Goal: Information Seeking & Learning: Find specific fact

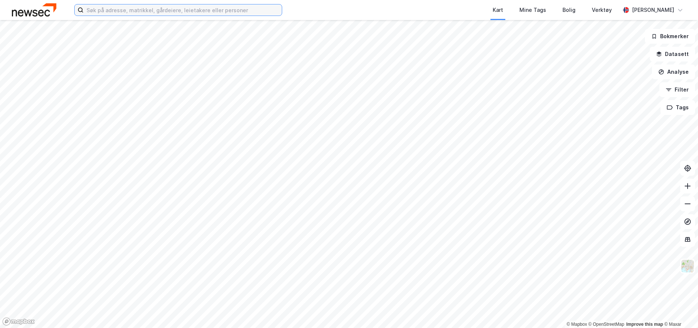
click at [180, 14] on input at bounding box center [182, 9] width 198 height 11
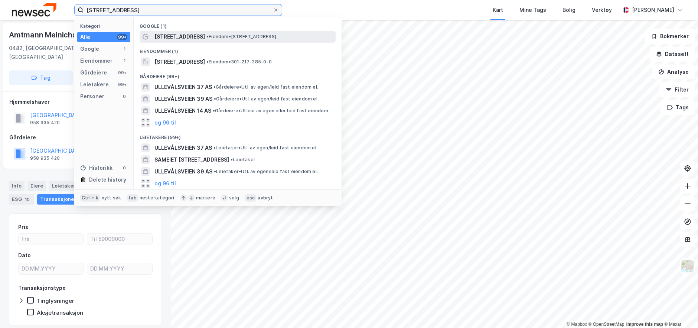
type input "[STREET_ADDRESS]"
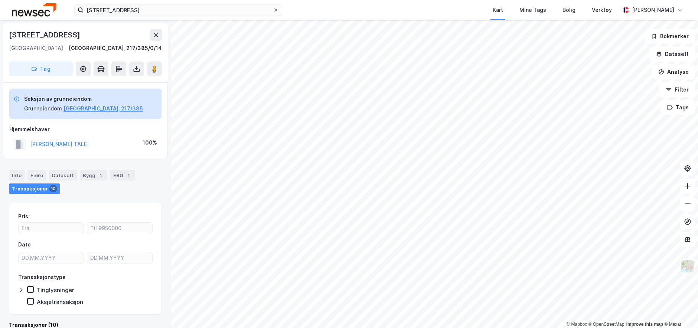
click at [395, 0] on html "[STREET_ADDRESS] Kart Mine Tags Bolig Verktøy [PERSON_NAME] © Mapbox © OpenStre…" at bounding box center [349, 164] width 698 height 328
click at [634, 328] on html "[STREET_ADDRESS] Kart Mine Tags Bolig Verktøy [PERSON_NAME] © Mapbox © OpenStre…" at bounding box center [349, 164] width 698 height 328
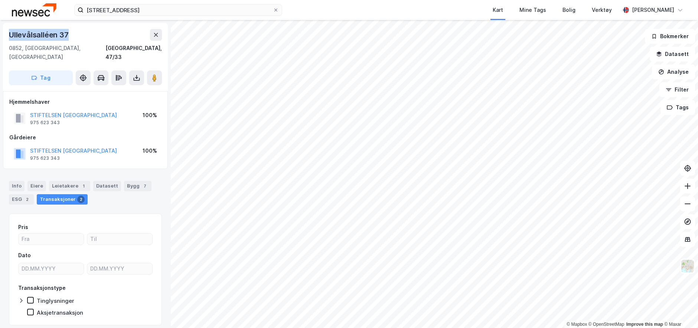
drag, startPoint x: 78, startPoint y: 35, endPoint x: 5, endPoint y: 33, distance: 73.1
click at [5, 33] on div "[STREET_ADDRESS]" at bounding box center [85, 57] width 165 height 68
copy div "Ullevålsalléen 37"
click at [54, 26] on div "[STREET_ADDRESS]" at bounding box center [85, 57] width 165 height 68
drag, startPoint x: 56, startPoint y: 36, endPoint x: -4, endPoint y: 32, distance: 60.3
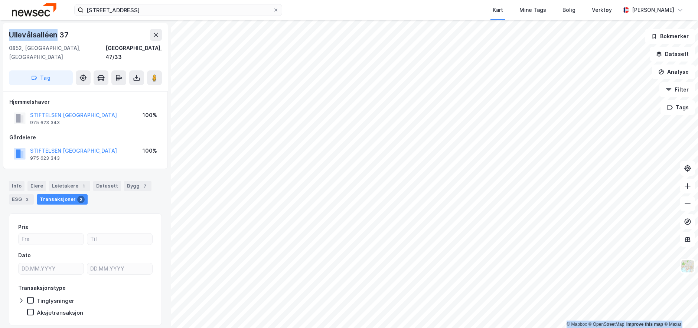
click at [0, 32] on html "ullevålsveien 37 Kart Mine Tags Bolig Verktøy [PERSON_NAME] © Mapbox © OpenStre…" at bounding box center [349, 164] width 698 height 328
copy div "© Mapbox © OpenStreetMap Improve this map © [PERSON_NAME]"
